Goal: Information Seeking & Learning: Learn about a topic

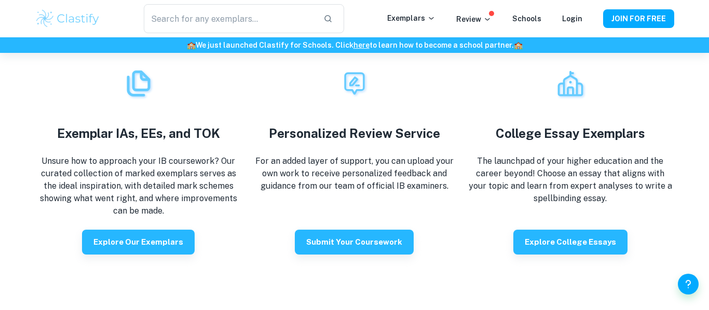
scroll to position [1791, 0]
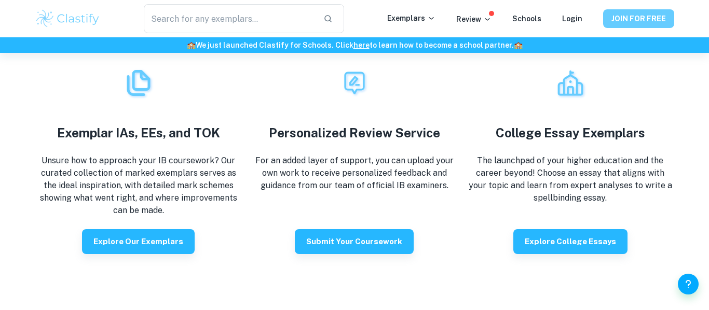
click at [652, 18] on button "JOIN FOR FREE" at bounding box center [638, 18] width 71 height 19
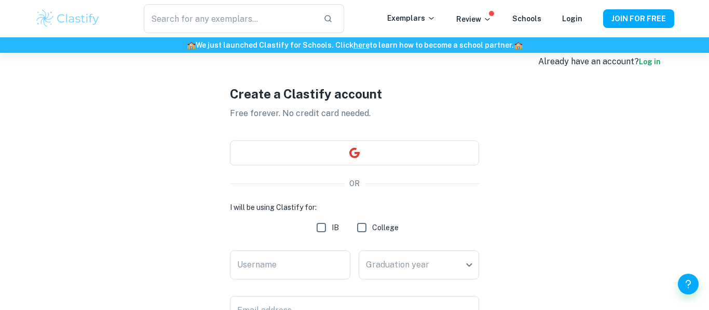
scroll to position [20, 0]
click at [328, 218] on input "IB" at bounding box center [321, 226] width 21 height 21
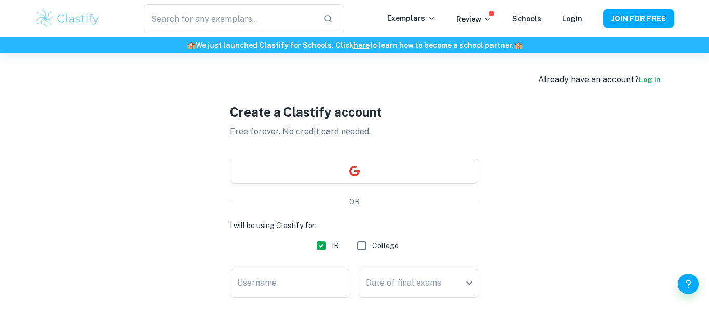
click at [315, 245] on input "IB" at bounding box center [321, 246] width 21 height 21
checkbox input "false"
click at [654, 82] on link "Log in" at bounding box center [650, 80] width 22 height 8
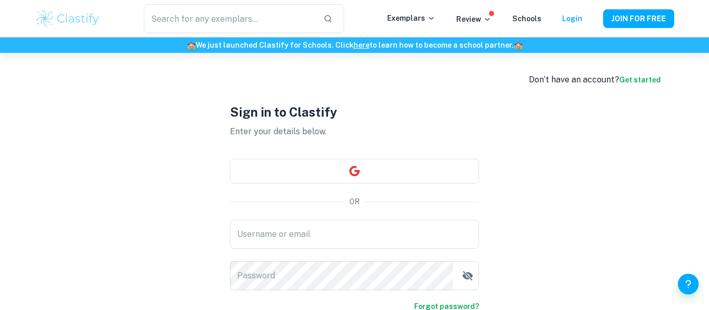
type input "[EMAIL_ADDRESS][DOMAIN_NAME]"
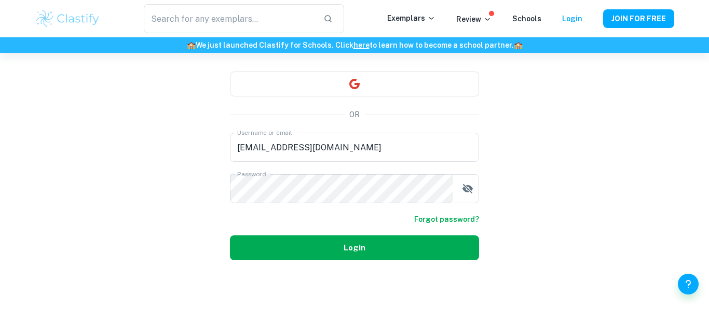
click at [368, 242] on button "Login" at bounding box center [354, 248] width 249 height 25
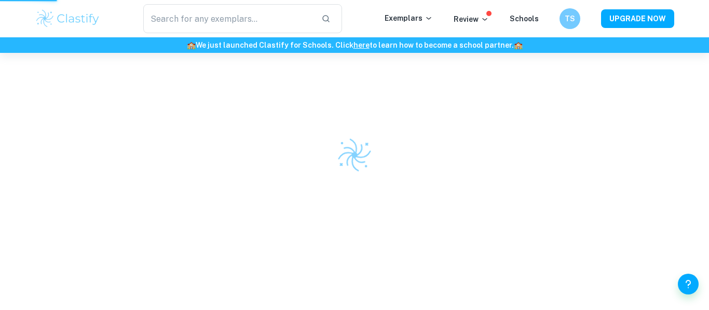
scroll to position [53, 0]
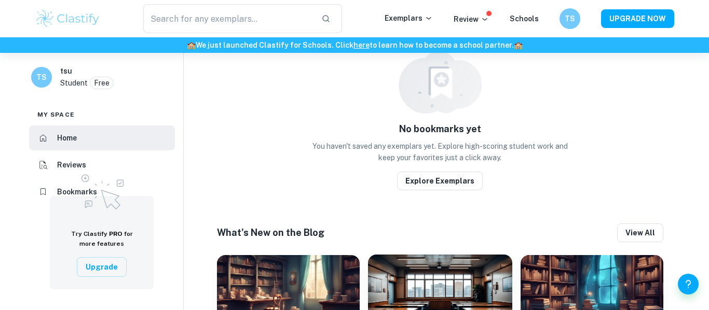
scroll to position [558, 0]
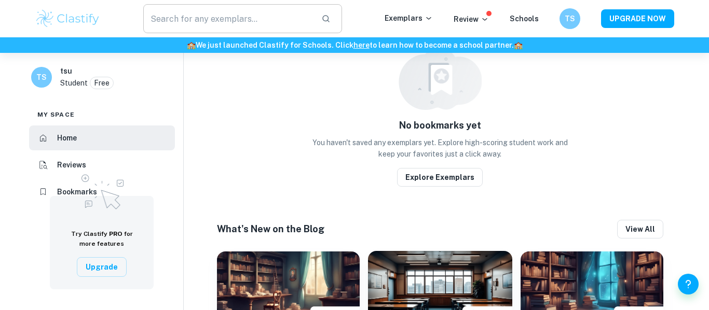
click at [249, 15] on input "text" at bounding box center [228, 18] width 170 height 29
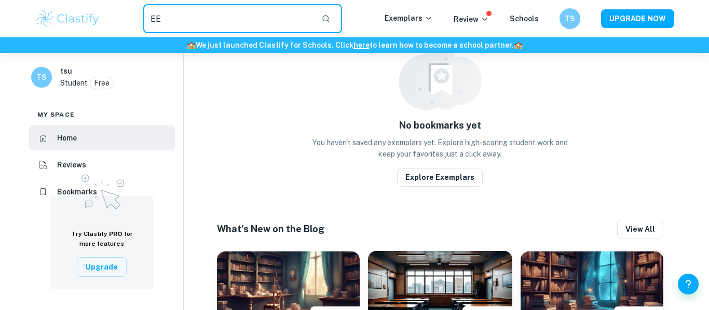
type input "EE"
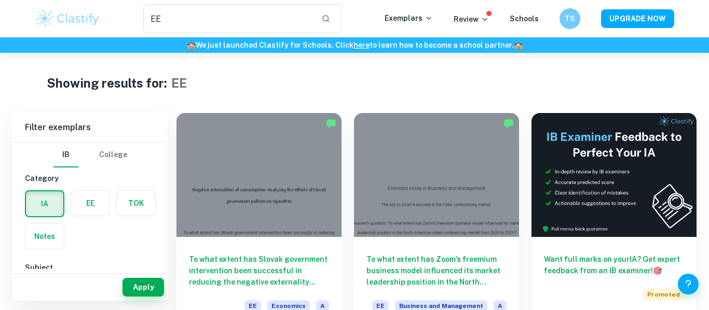
click at [86, 202] on label "button" at bounding box center [90, 203] width 38 height 25
click at [0, 0] on input "radio" at bounding box center [0, 0] width 0 height 0
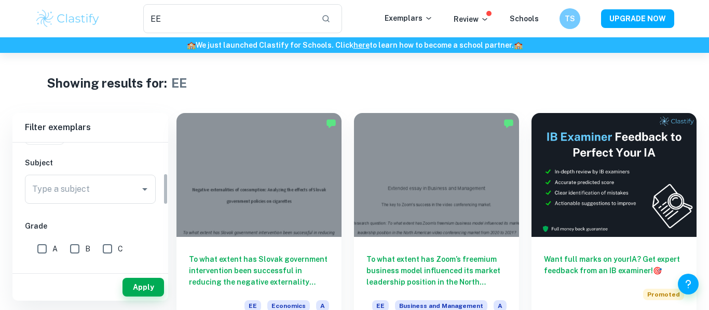
scroll to position [90, 0]
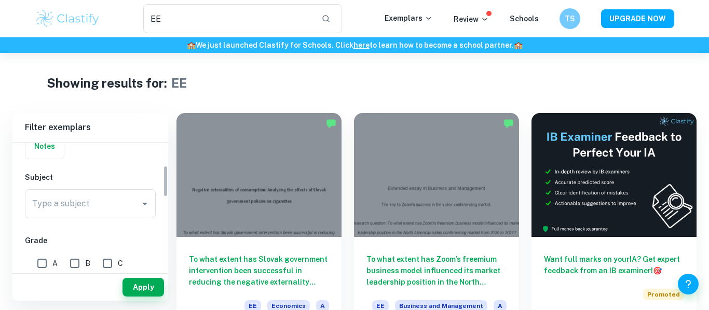
click at [86, 202] on div "Type a subject Type a subject" at bounding box center [90, 203] width 131 height 29
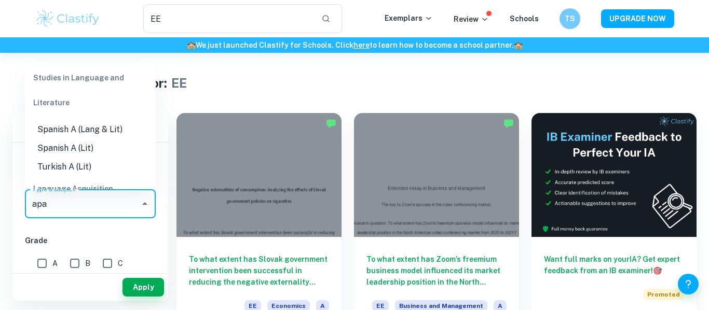
scroll to position [0, 0]
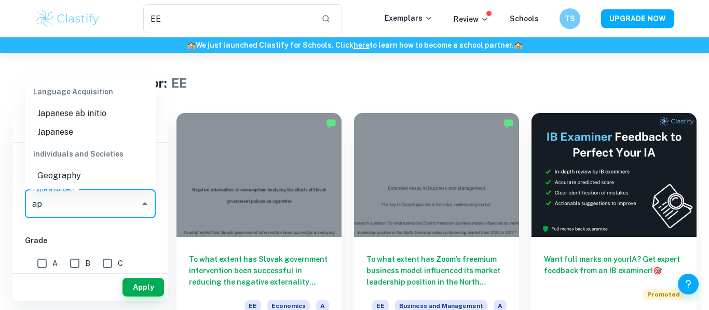
type input "a"
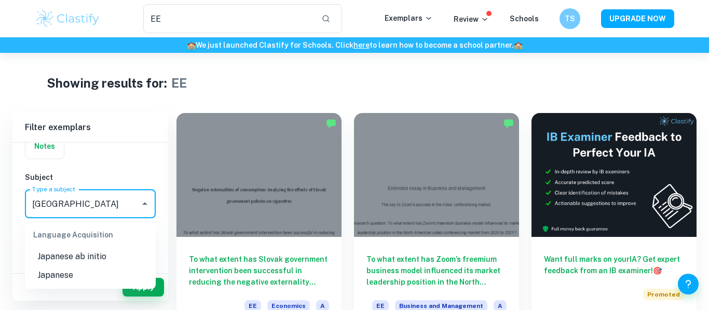
click at [87, 274] on li "Japanese" at bounding box center [90, 275] width 131 height 19
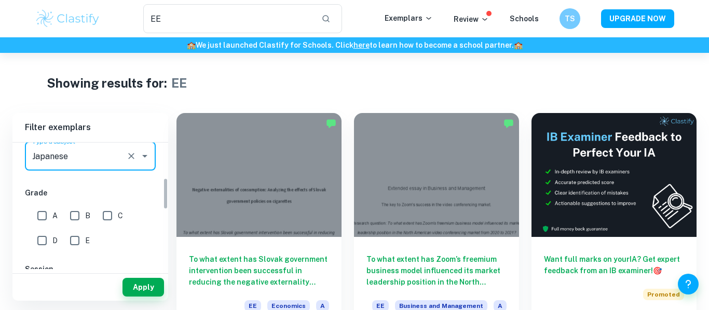
scroll to position [143, 0]
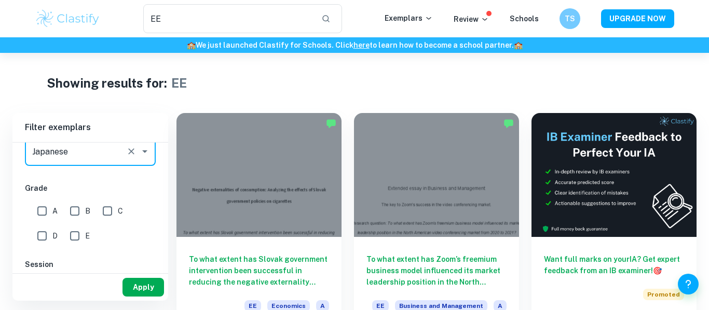
click at [137, 289] on button "Apply" at bounding box center [144, 287] width 42 height 19
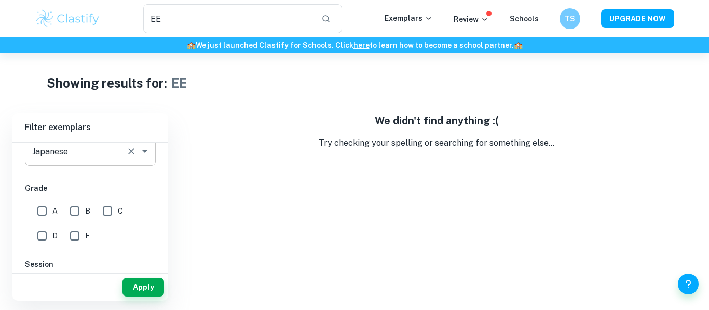
click at [121, 162] on div "Japanese Type a subject" at bounding box center [90, 151] width 131 height 29
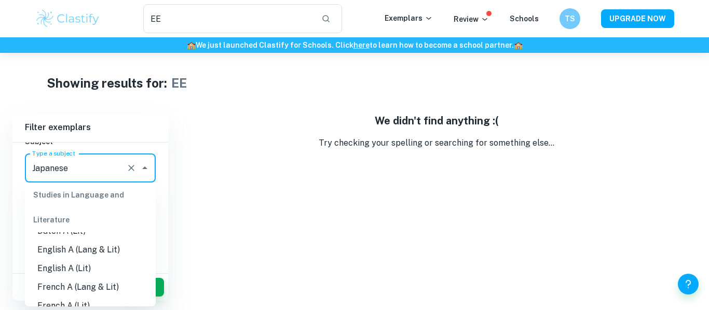
scroll to position [107, 0]
click at [88, 246] on li "English A (Lang & Lit)" at bounding box center [90, 250] width 131 height 19
type input "English A (Lang & Lit)"
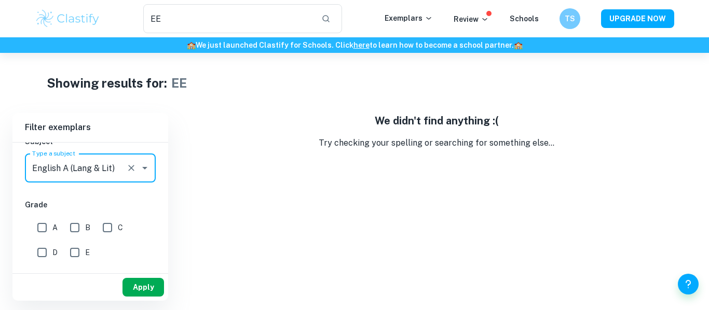
click at [133, 283] on button "Apply" at bounding box center [144, 287] width 42 height 19
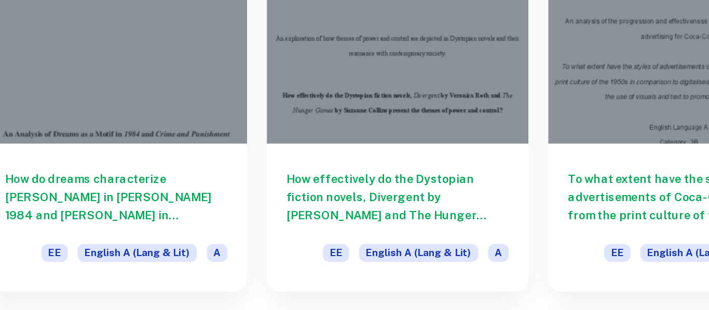
scroll to position [724, 0]
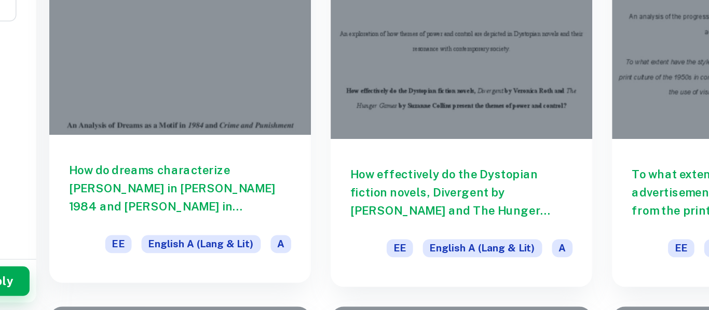
click at [259, 226] on h6 "How do dreams characterize [PERSON_NAME] in [PERSON_NAME] 1984 and [PERSON_NAME…" at bounding box center [259, 233] width 140 height 34
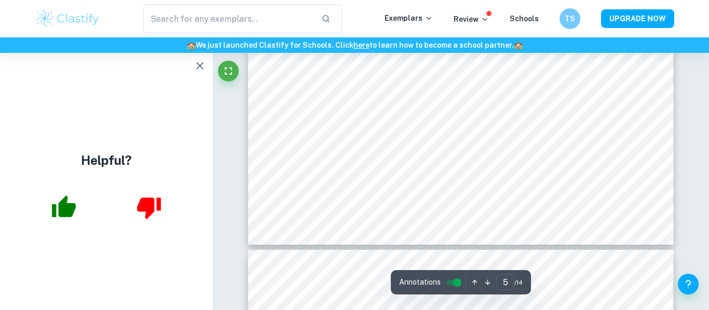
scroll to position [2987, 0]
type input "7"
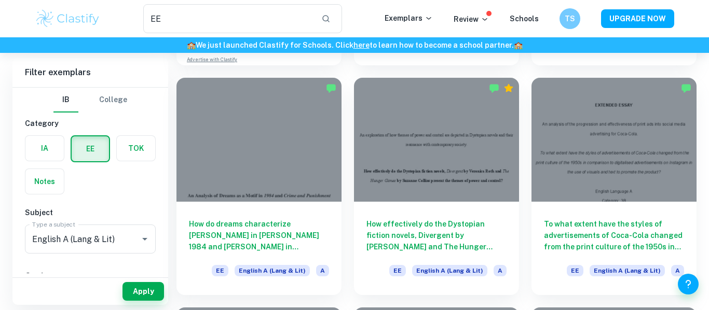
scroll to position [126, 0]
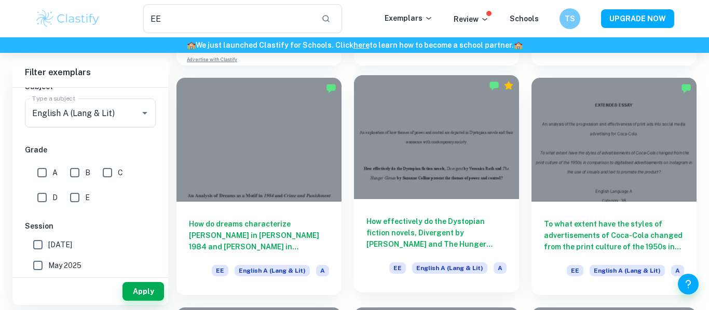
click at [440, 220] on h6 "How effectively do the Dystopian fiction novels, Divergent by [PERSON_NAME] and…" at bounding box center [437, 233] width 140 height 34
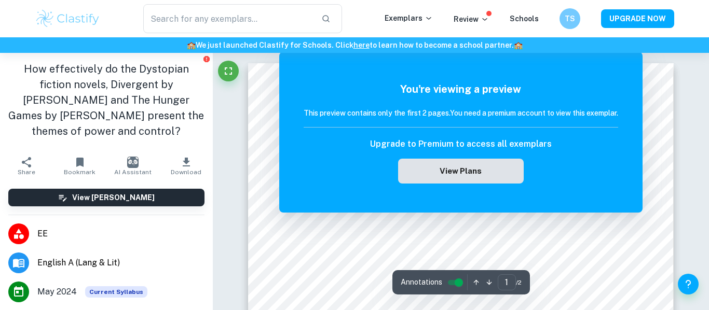
click at [455, 170] on button "View Plans" at bounding box center [461, 171] width 126 height 25
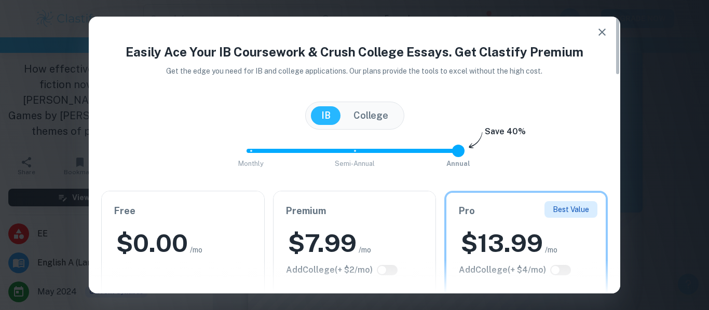
click at [608, 29] on icon "button" at bounding box center [602, 32] width 12 height 12
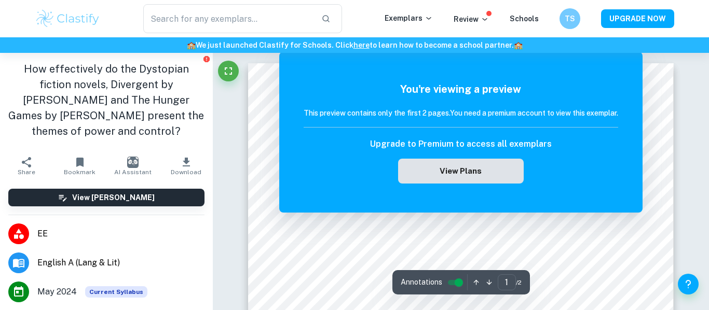
click at [454, 165] on button "View Plans" at bounding box center [461, 171] width 126 height 25
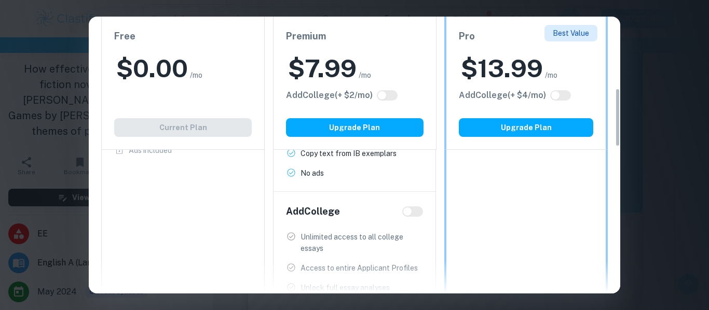
scroll to position [339, 0]
click at [175, 184] on div "Free $ 0.00 /mo Add College (+ $ 2 /mo) Current Plan IB Program Limited access …" at bounding box center [183, 114] width 164 height 524
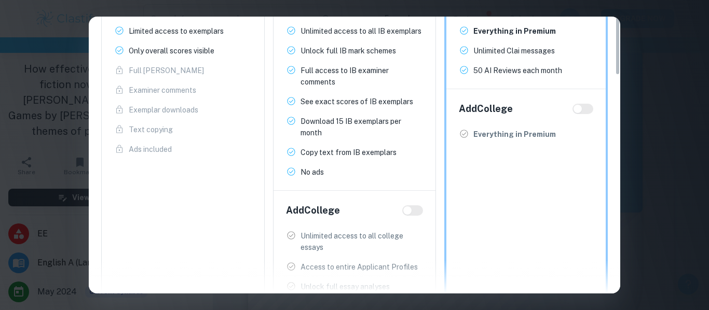
scroll to position [0, 0]
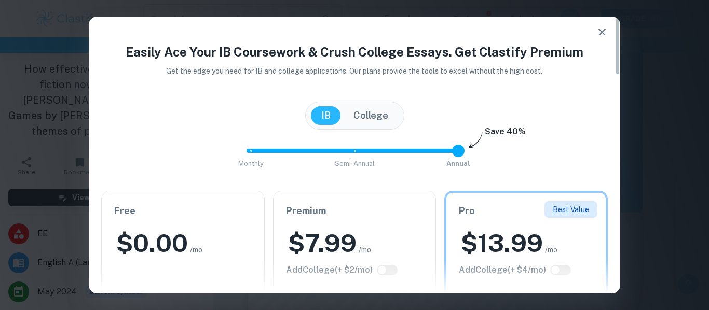
click at [173, 211] on h6 "Free" at bounding box center [183, 211] width 138 height 15
click at [596, 39] on button "button" at bounding box center [602, 32] width 21 height 21
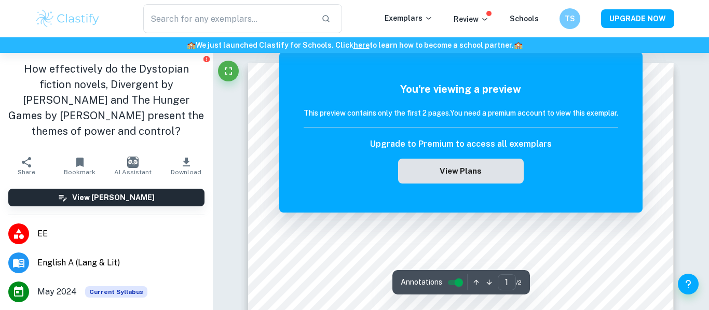
click at [468, 174] on button "View Plans" at bounding box center [461, 171] width 126 height 25
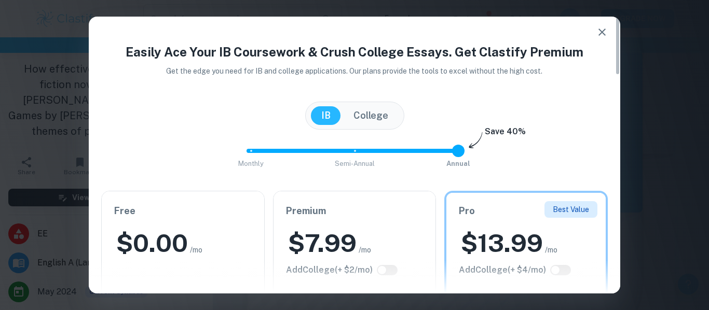
click at [598, 31] on icon "button" at bounding box center [602, 32] width 12 height 12
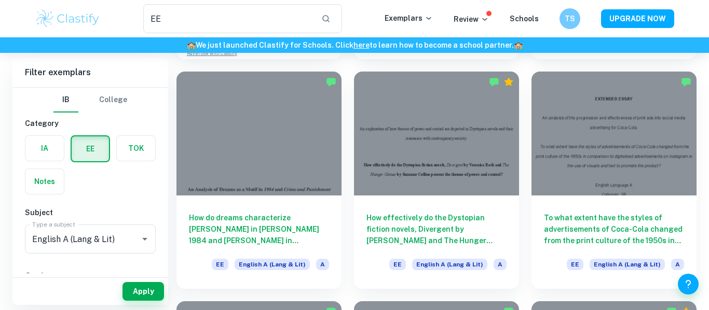
scroll to position [732, 0]
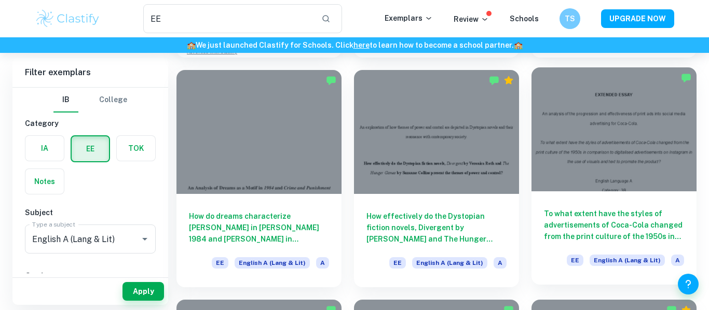
click at [604, 217] on h6 "To what extent have the styles of advertisements of Coca-Cola changed from the …" at bounding box center [614, 225] width 140 height 34
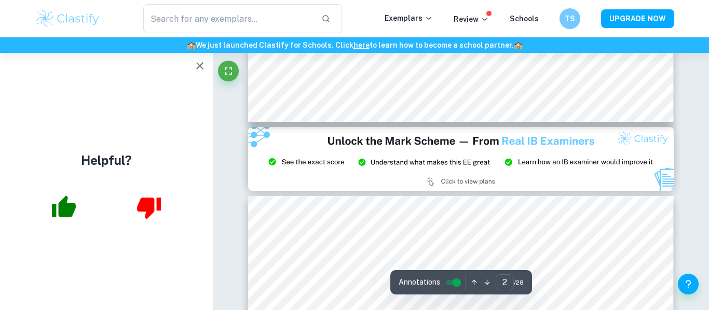
type input "3"
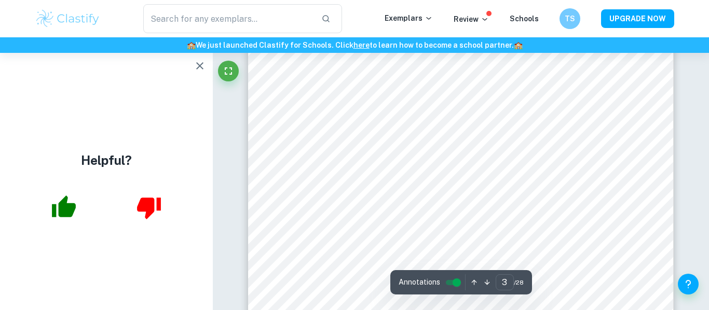
scroll to position [1477, 0]
